Goal: Download file/media

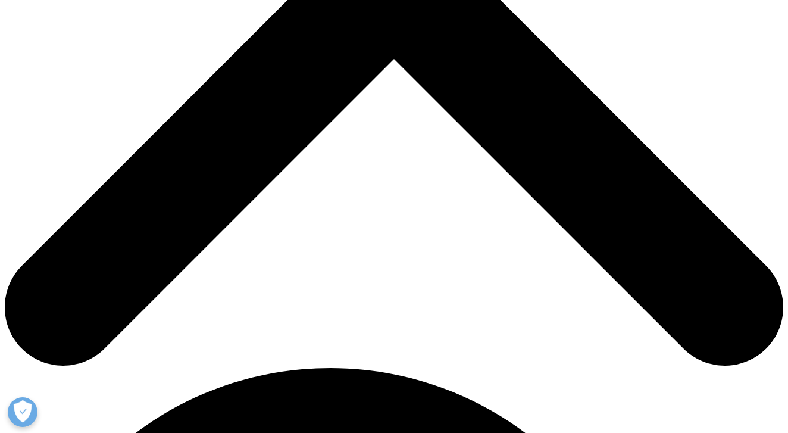
scroll to position [431, 0]
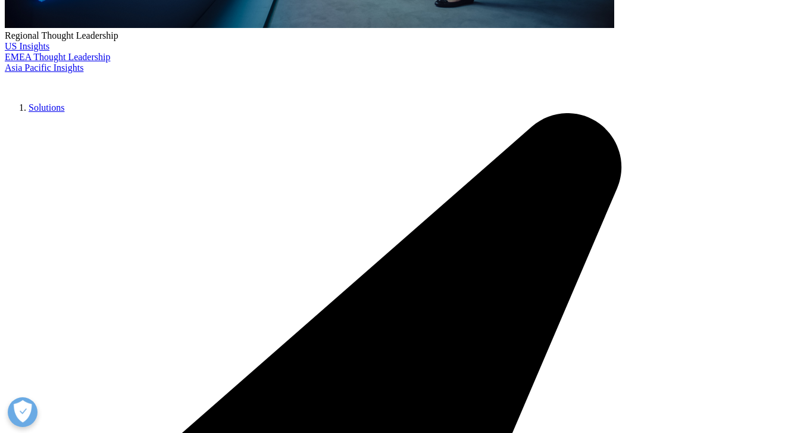
scroll to position [531, 0]
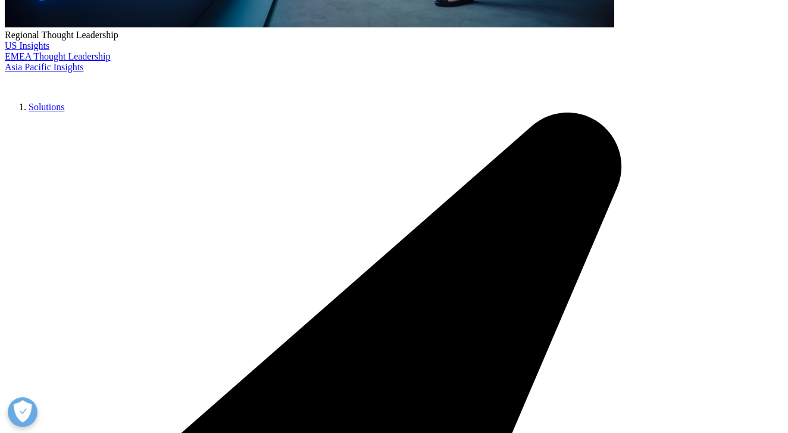
type input "[PERSON_NAME]"
type input "[PERSON_NAME][EMAIL_ADDRESS][PERSON_NAME][DOMAIN_NAME]"
type input "Senior Principal"
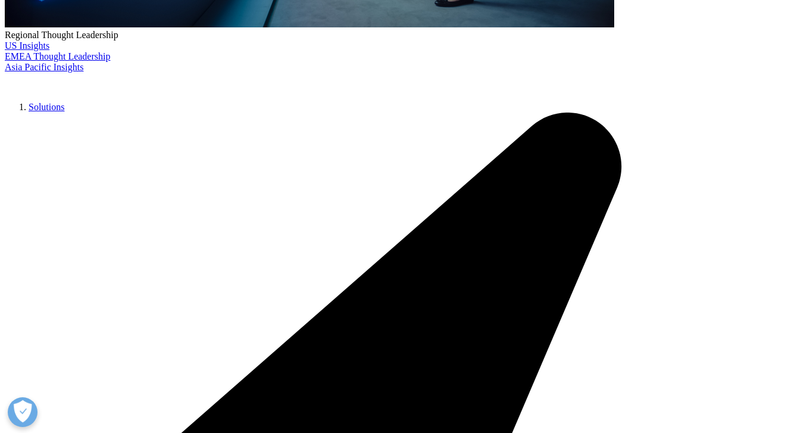
type input "IQVIA"
select select "[GEOGRAPHIC_DATA]"
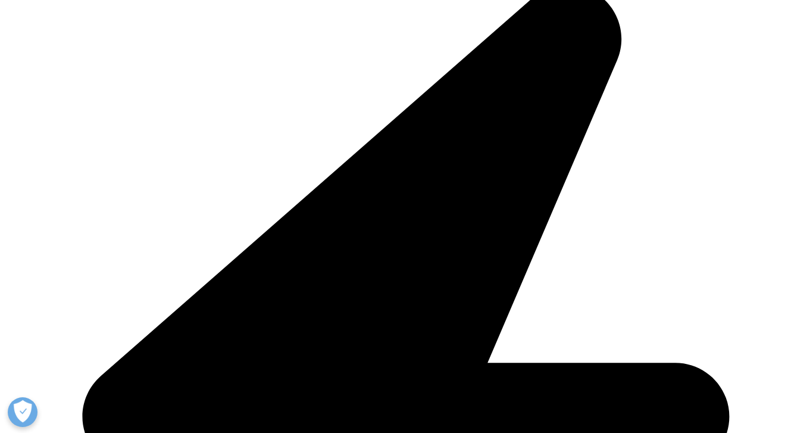
scroll to position [747, 0]
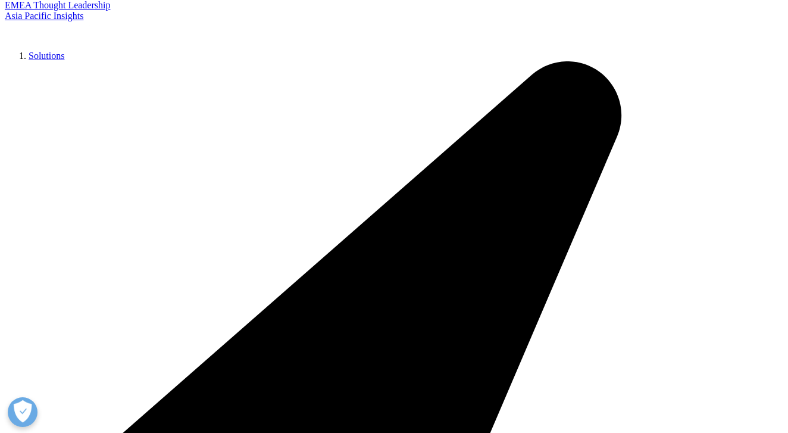
scroll to position [570, 703]
